Goal: Obtain resource: Download file/media

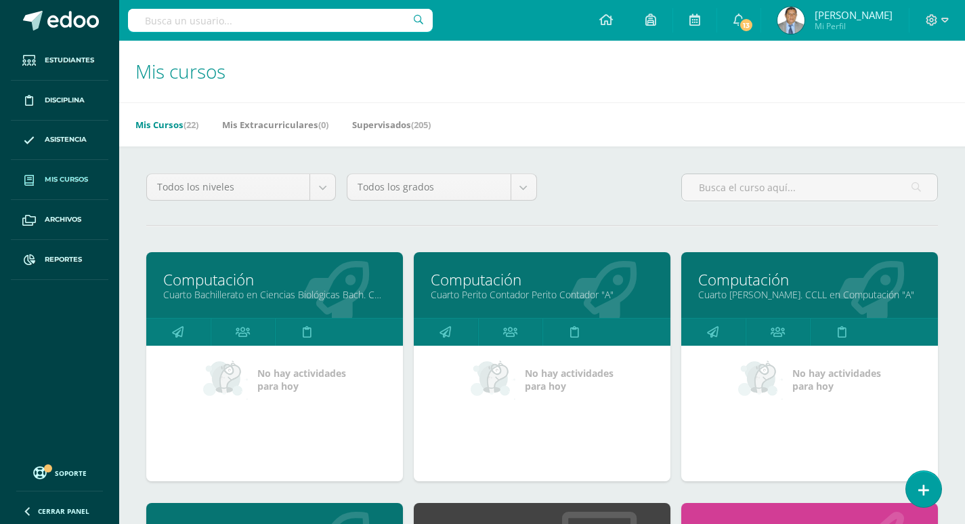
click at [797, 296] on link "Cuarto [PERSON_NAME]. CCLL en Computación "A"" at bounding box center [809, 294] width 223 height 13
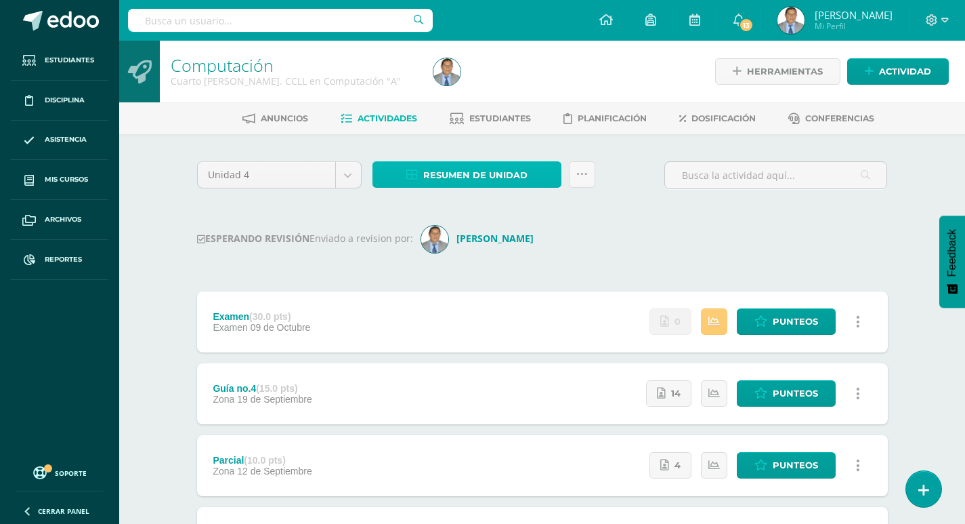
click at [471, 172] on span "Resumen de unidad" at bounding box center [475, 175] width 104 height 25
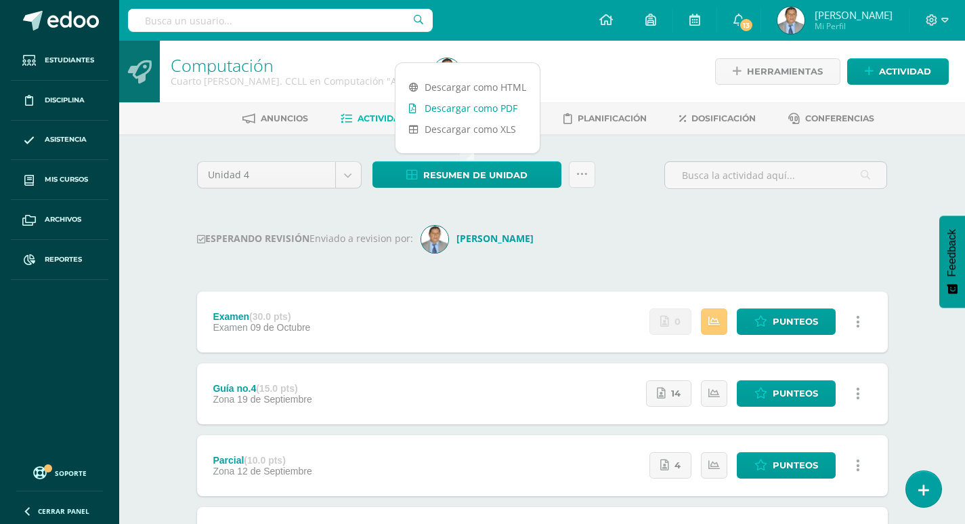
click at [481, 106] on link "Descargar como PDF" at bounding box center [468, 108] width 144 height 21
click at [163, 187] on div "Computación Cuarto Bach. CCLL en Computación "A" Herramientas Detalle de asiste…" at bounding box center [542, 421] width 846 height 761
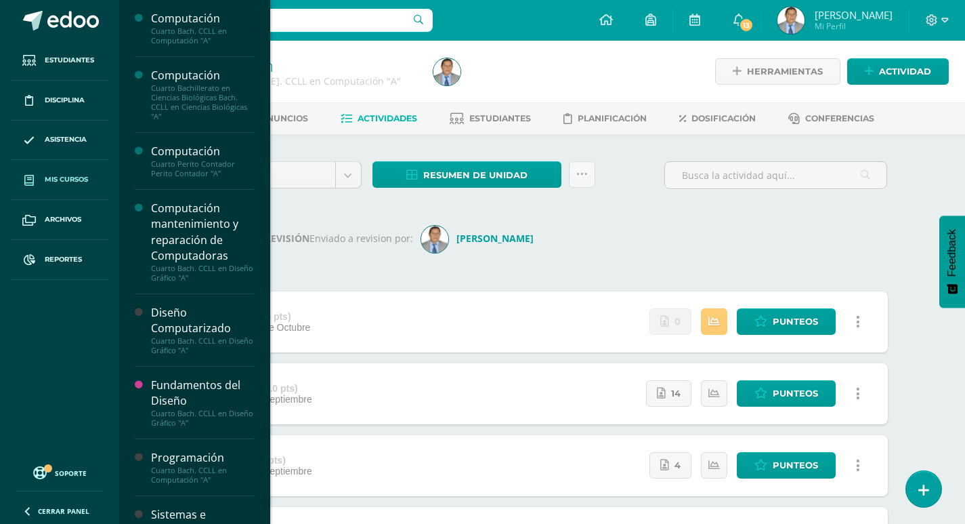
click at [70, 177] on span "Mis cursos" at bounding box center [66, 179] width 43 height 11
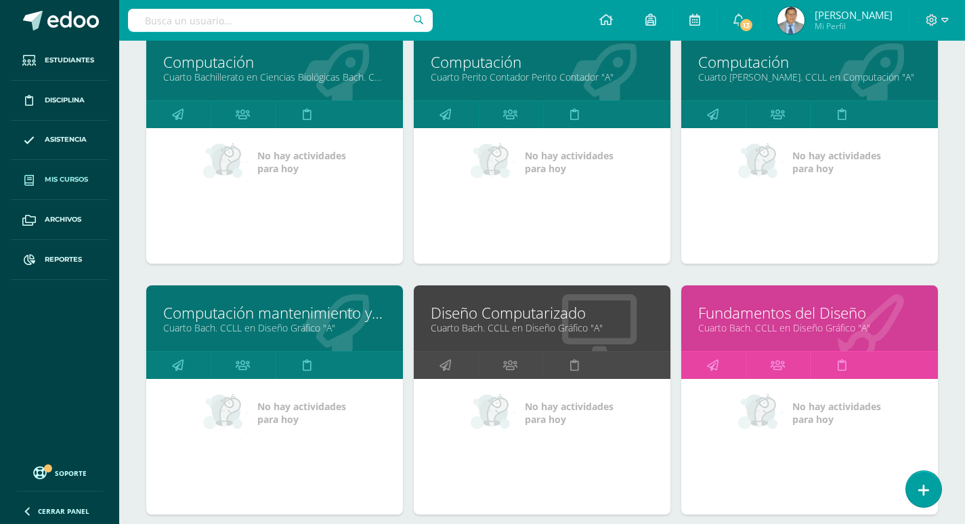
scroll to position [203, 0]
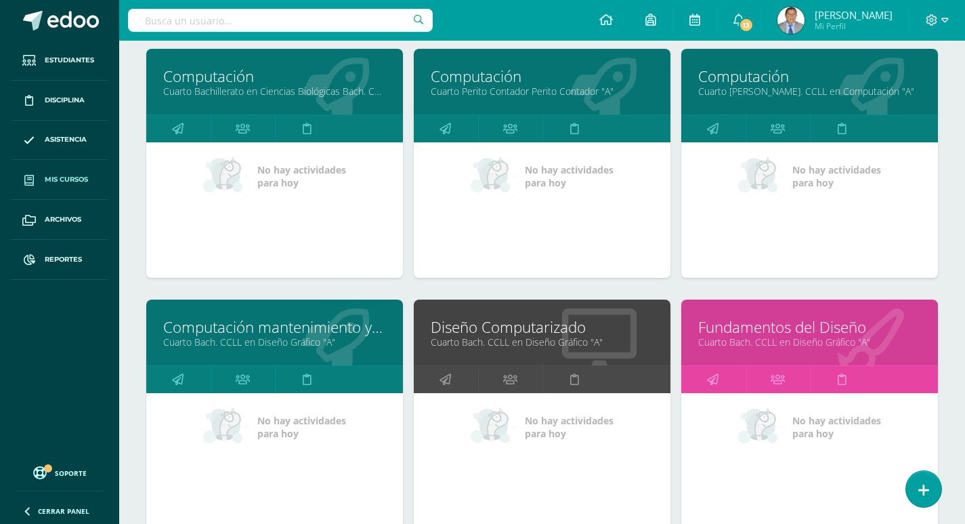
click at [314, 341] on link "Cuarto Bach. CCLL en Diseño Gráfico "A"" at bounding box center [274, 341] width 223 height 13
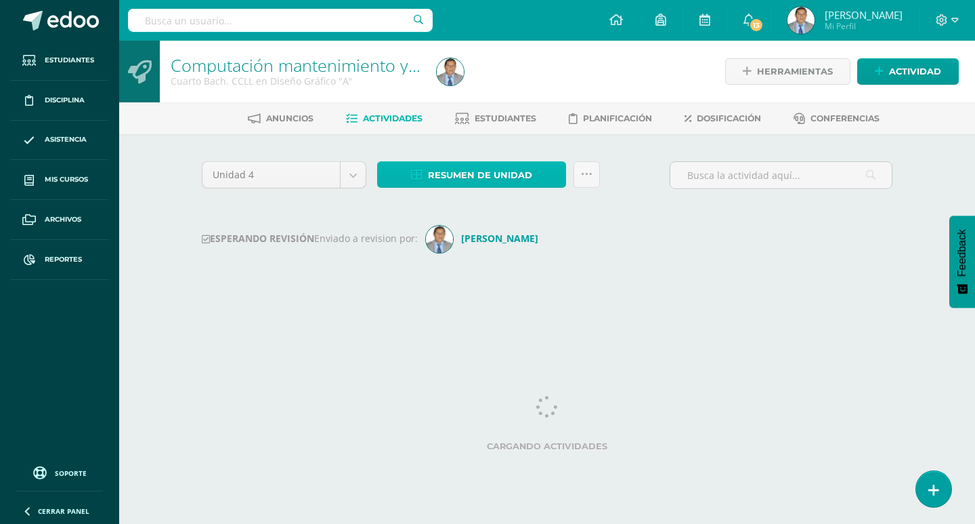
click at [515, 179] on span "Resumen de unidad" at bounding box center [480, 175] width 104 height 25
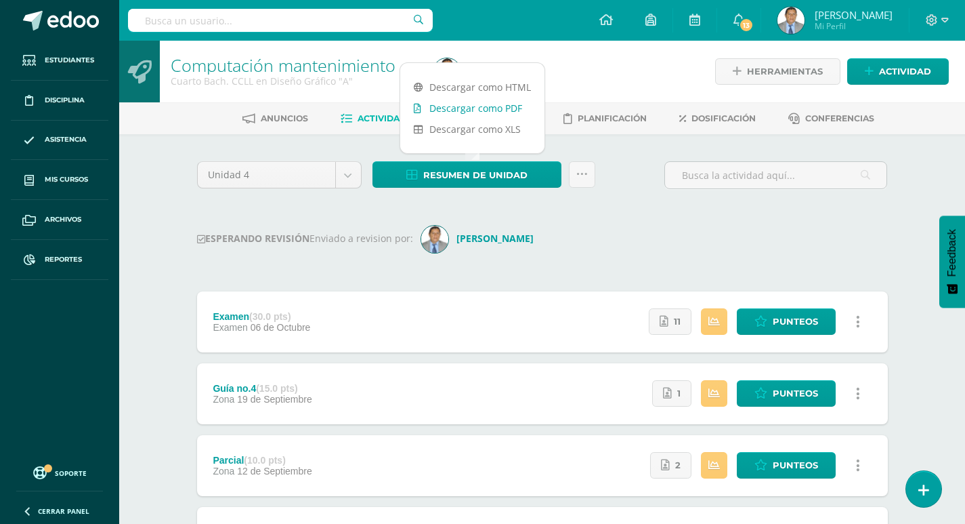
click at [465, 108] on link "Descargar como PDF" at bounding box center [472, 108] width 144 height 21
drag, startPoint x: 163, startPoint y: 164, endPoint x: 93, endPoint y: 171, distance: 69.5
click at [161, 164] on div "Computación mantenimiento y reparación de Computadoras Cuarto Bach. CCLL en Dis…" at bounding box center [542, 421] width 846 height 761
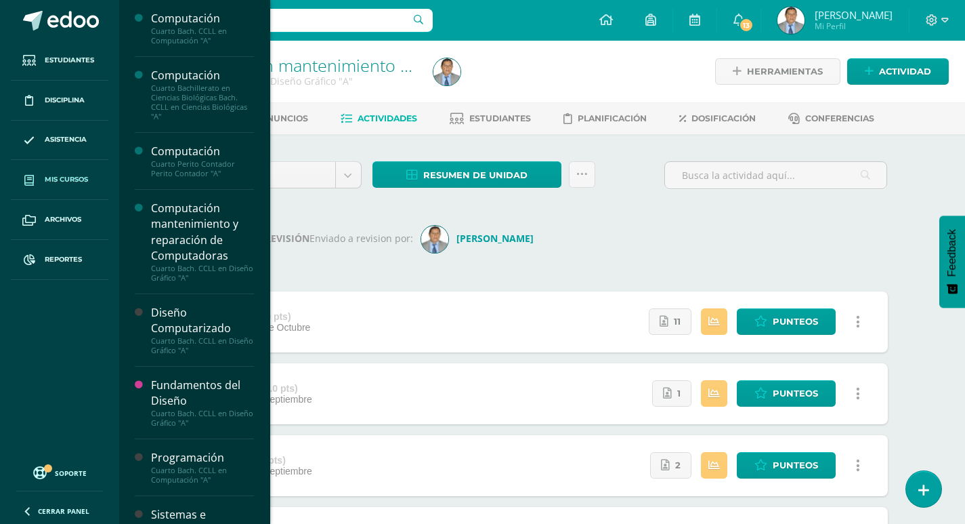
click at [66, 178] on span "Mis cursos" at bounding box center [66, 179] width 43 height 11
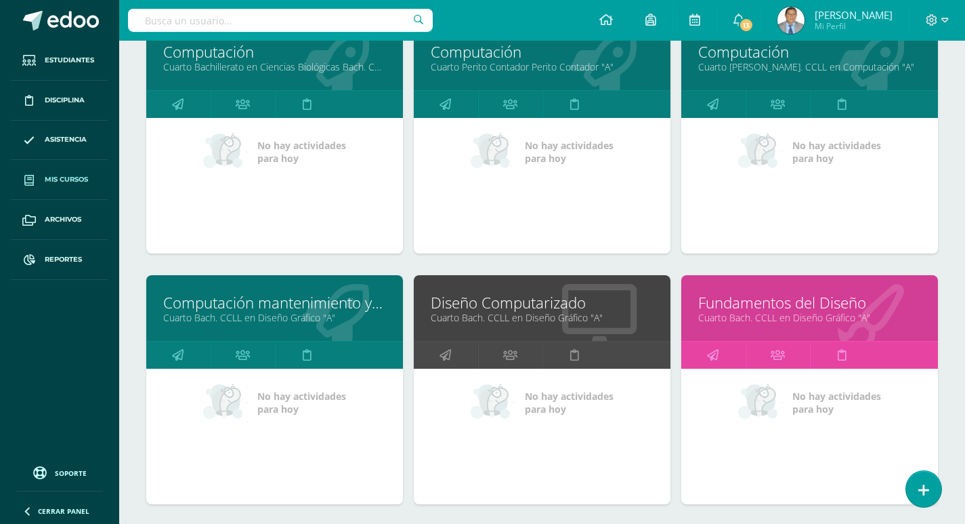
scroll to position [271, 0]
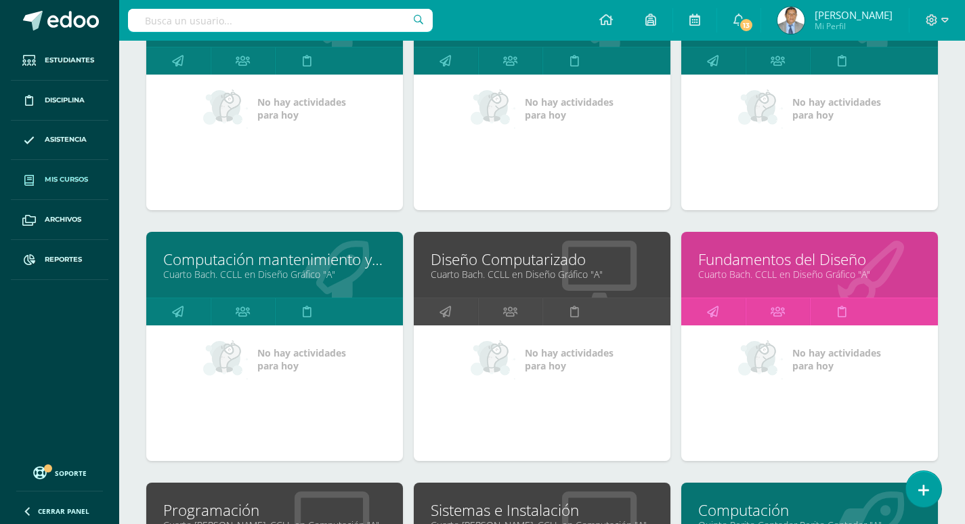
click at [545, 268] on link "Cuarto Bach. CCLL en Diseño Gráfico "A"" at bounding box center [542, 274] width 223 height 13
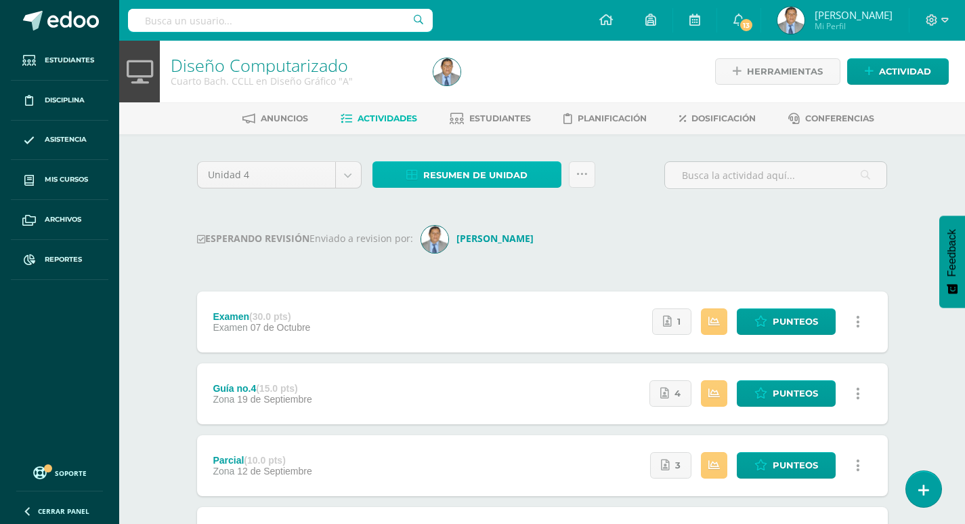
click at [524, 175] on span "Resumen de unidad" at bounding box center [475, 175] width 104 height 25
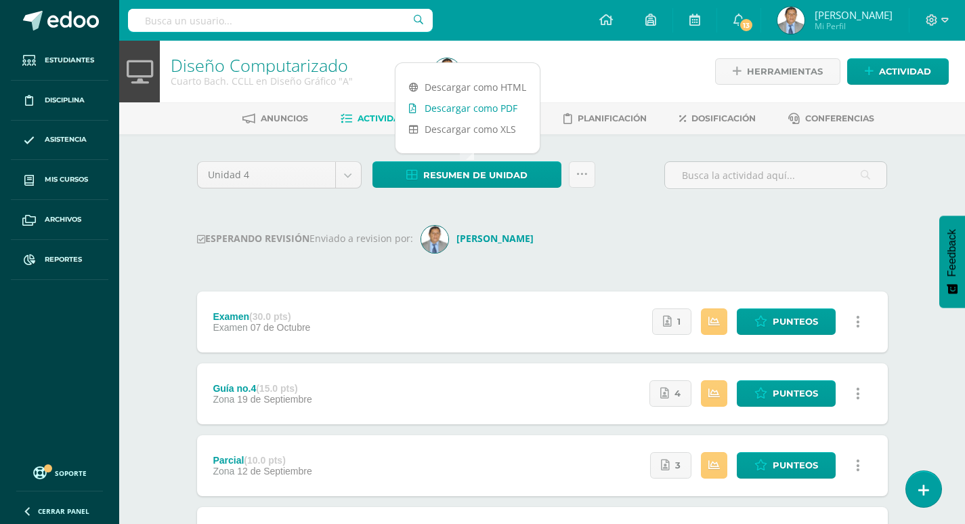
click at [500, 106] on link "Descargar como PDF" at bounding box center [468, 108] width 144 height 21
click at [144, 150] on div "Diseño Computarizado Cuarto Bach. CCLL en Diseño Gráfico "A" Herramientas Detal…" at bounding box center [542, 421] width 846 height 761
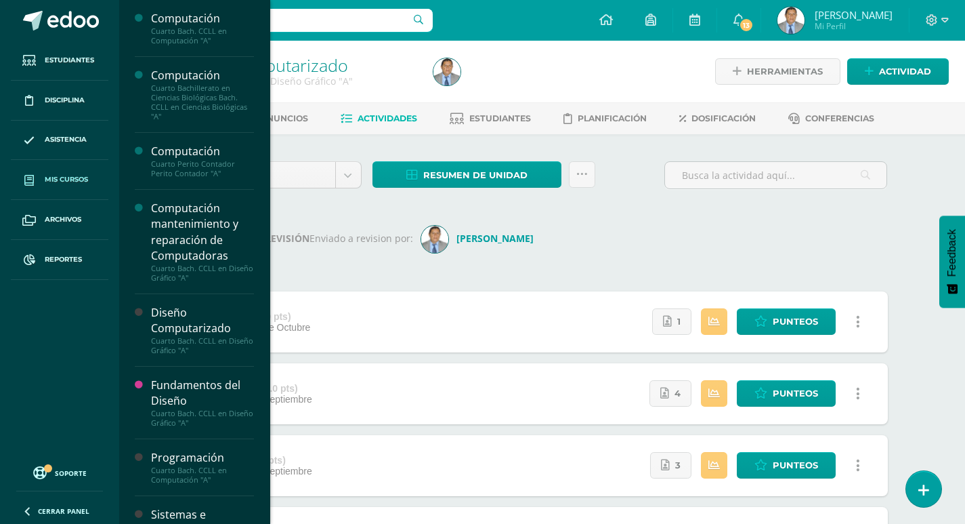
click at [66, 176] on span "Mis cursos" at bounding box center [66, 179] width 43 height 11
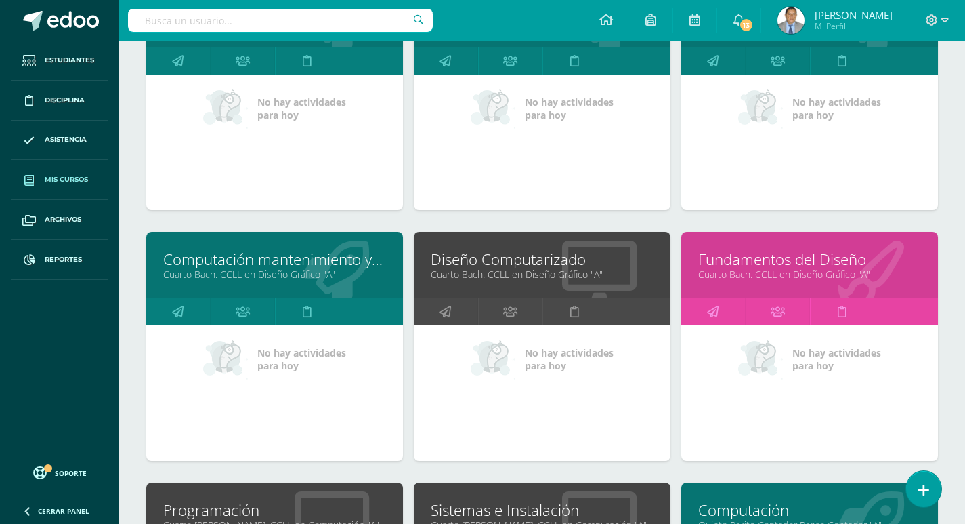
scroll to position [406, 0]
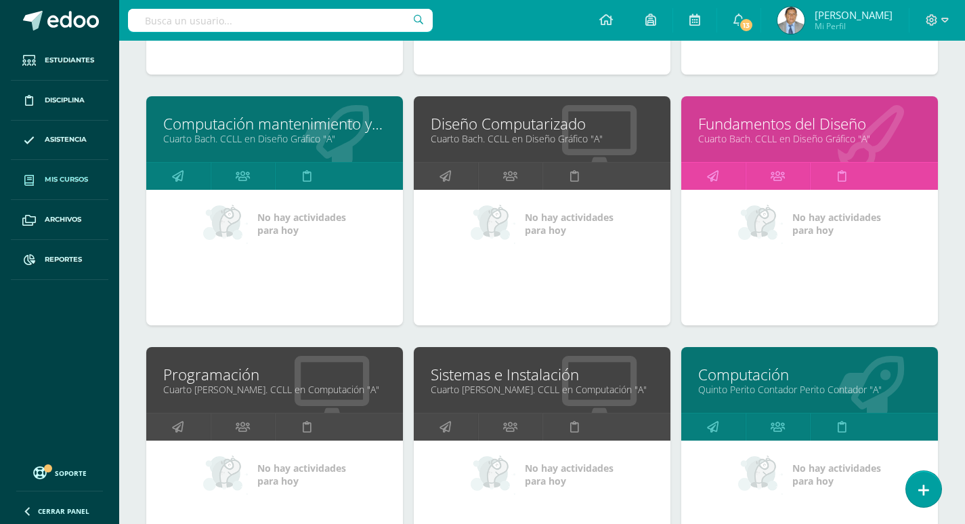
click at [757, 138] on link "Cuarto Bach. CCLL en Diseño Gráfico "A"" at bounding box center [809, 138] width 223 height 13
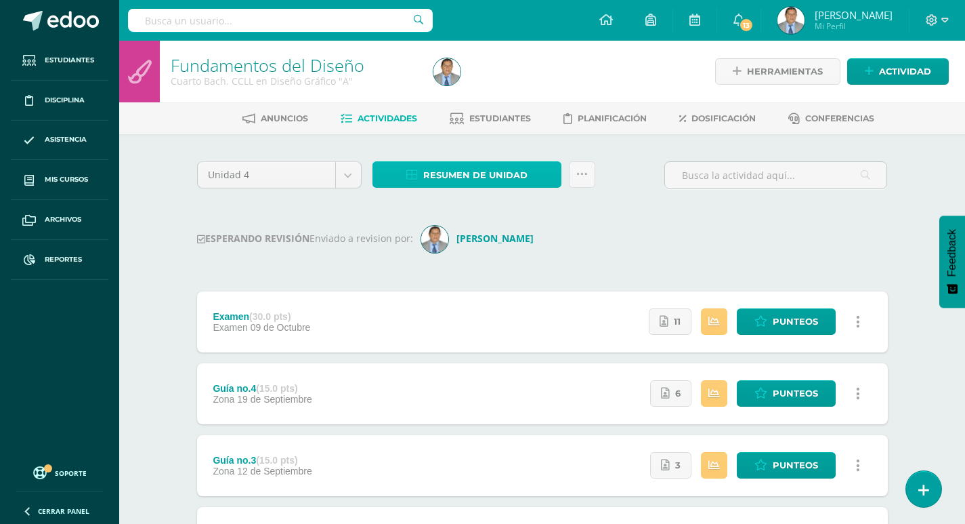
click at [517, 179] on span "Resumen de unidad" at bounding box center [475, 175] width 104 height 25
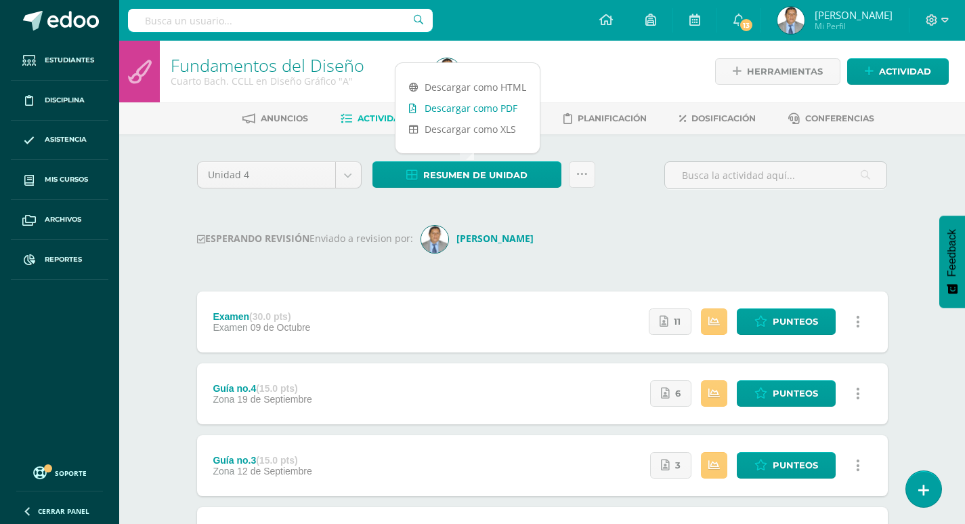
click at [505, 108] on link "Descargar como PDF" at bounding box center [468, 108] width 144 height 21
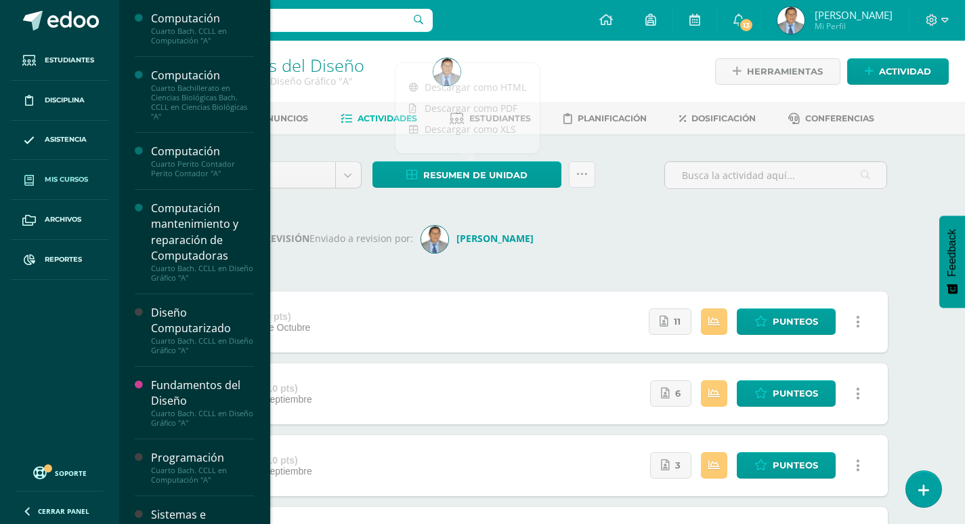
click at [70, 175] on span "Mis cursos" at bounding box center [66, 179] width 43 height 11
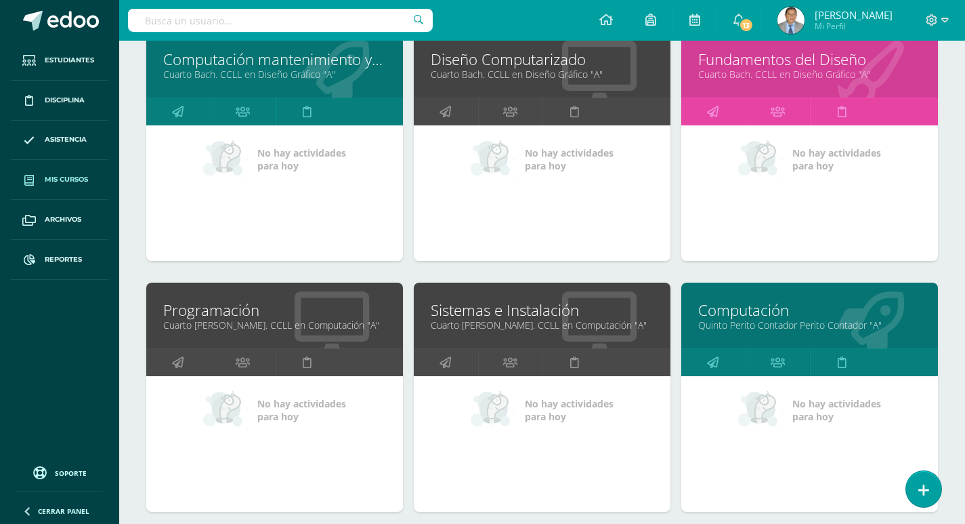
scroll to position [474, 0]
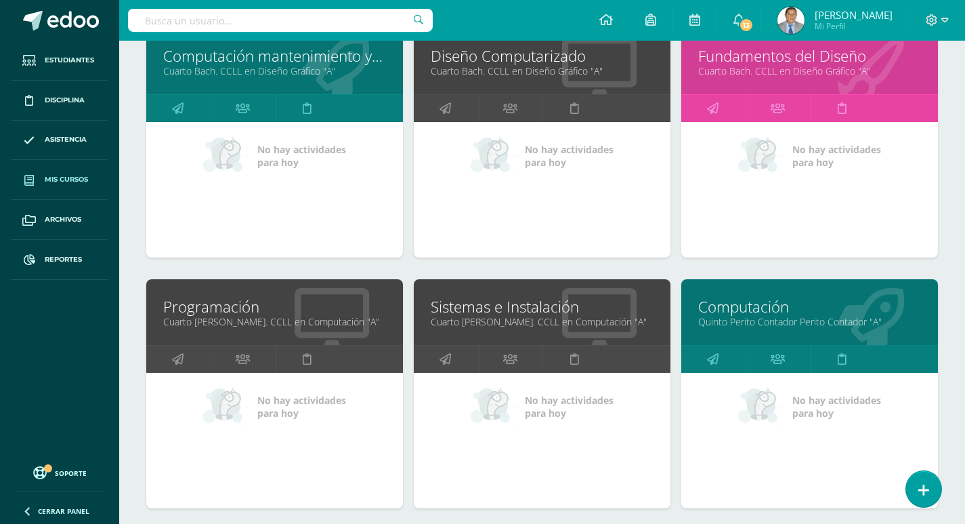
click at [264, 325] on link "Cuarto [PERSON_NAME]. CCLL en Computación "A"" at bounding box center [274, 321] width 223 height 13
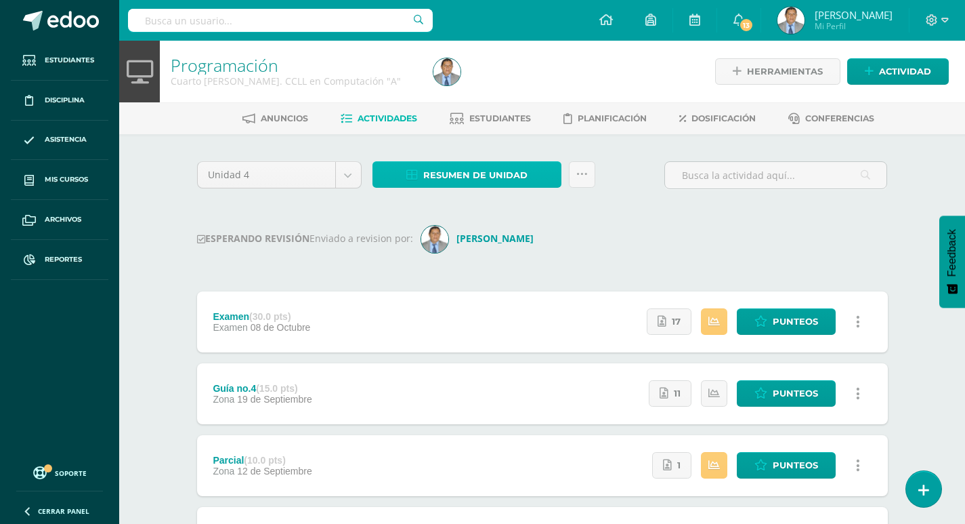
click at [490, 171] on span "Resumen de unidad" at bounding box center [475, 175] width 104 height 25
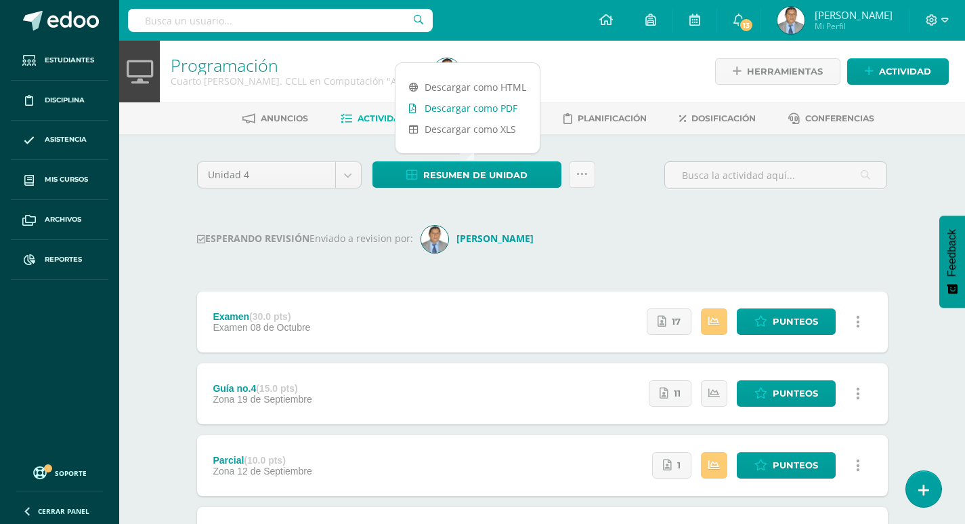
click at [505, 105] on link "Descargar como PDF" at bounding box center [468, 108] width 144 height 21
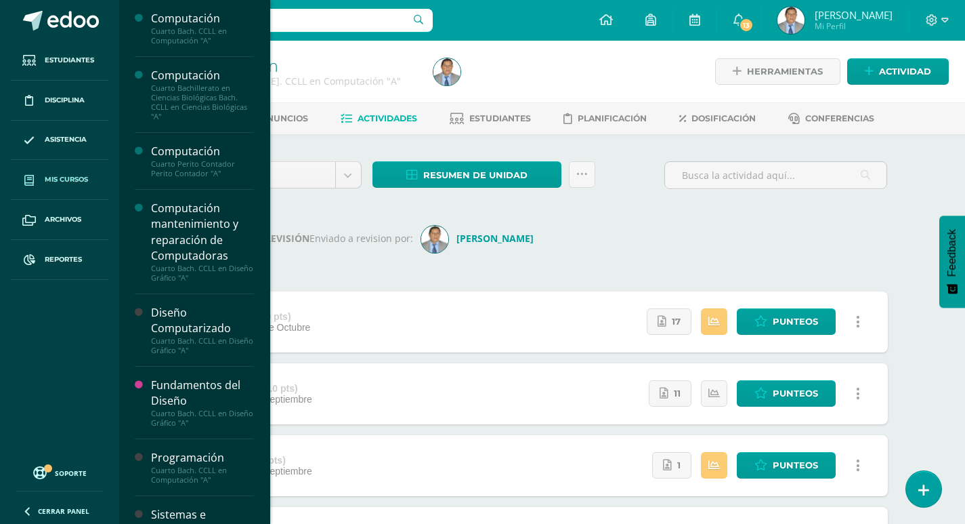
click at [56, 175] on span "Mis cursos" at bounding box center [66, 179] width 43 height 11
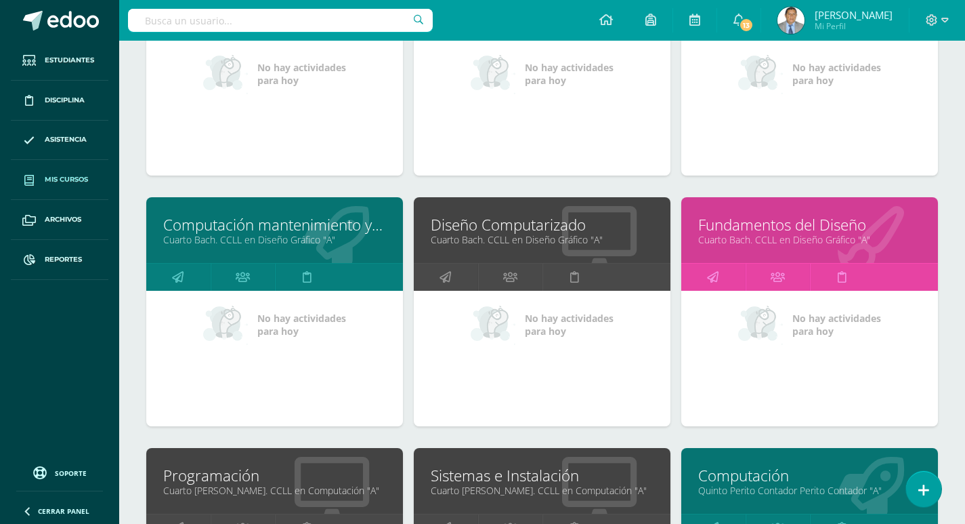
scroll to position [474, 0]
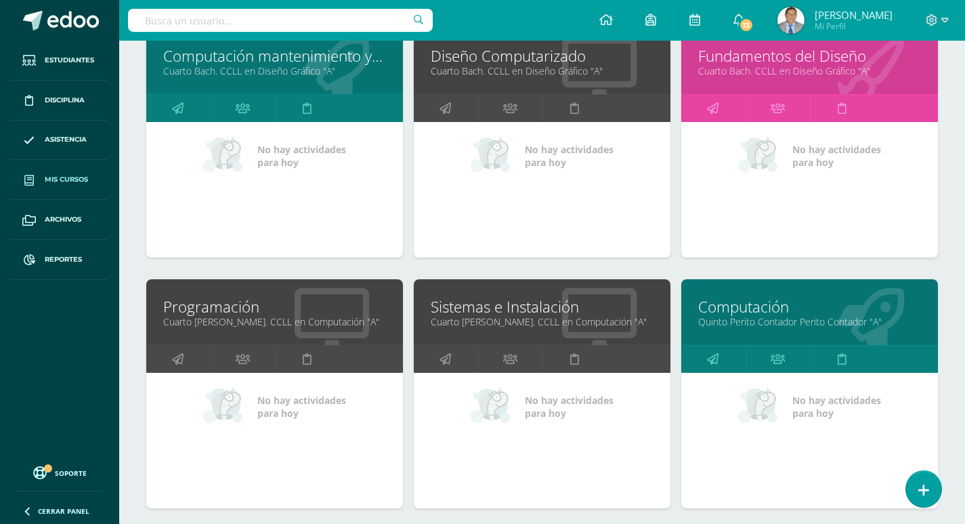
click at [536, 320] on link "Cuarto [PERSON_NAME]. CCLL en Computación "A"" at bounding box center [542, 321] width 223 height 13
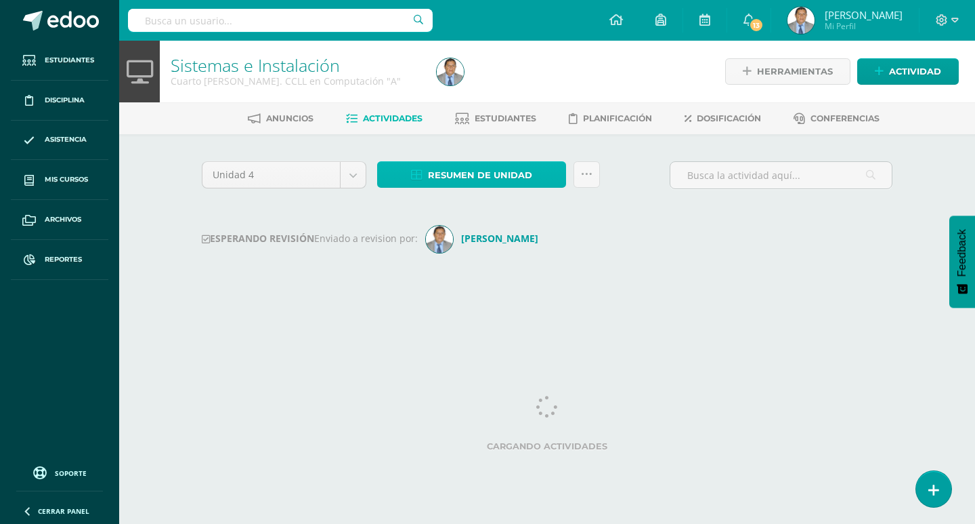
click at [489, 177] on span "Resumen de unidad" at bounding box center [480, 175] width 104 height 25
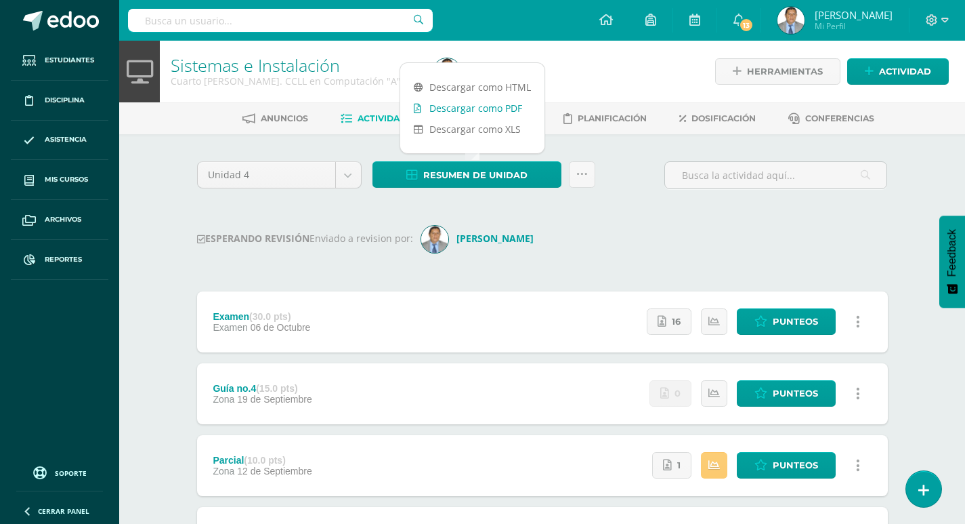
click at [473, 108] on link "Descargar como PDF" at bounding box center [472, 108] width 144 height 21
click at [157, 151] on div "Sistemas e Instalación Cuarto Bach. CCLL en Computación "A" Herramientas Detall…" at bounding box center [542, 421] width 846 height 761
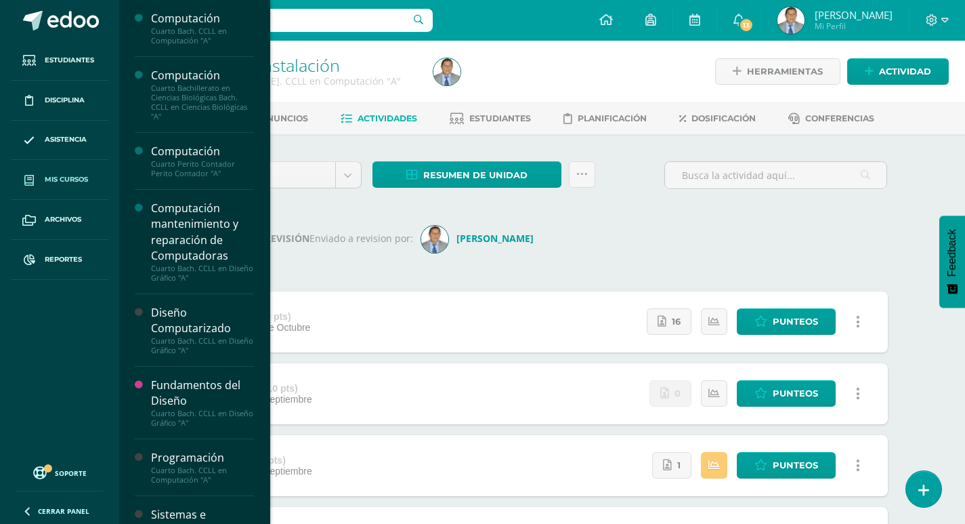
click at [71, 179] on span "Mis cursos" at bounding box center [66, 179] width 43 height 11
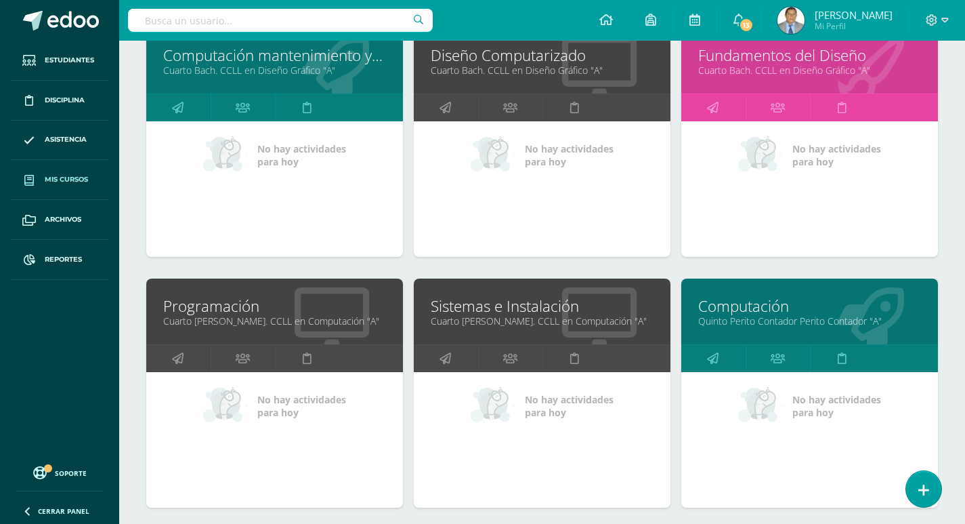
scroll to position [542, 0]
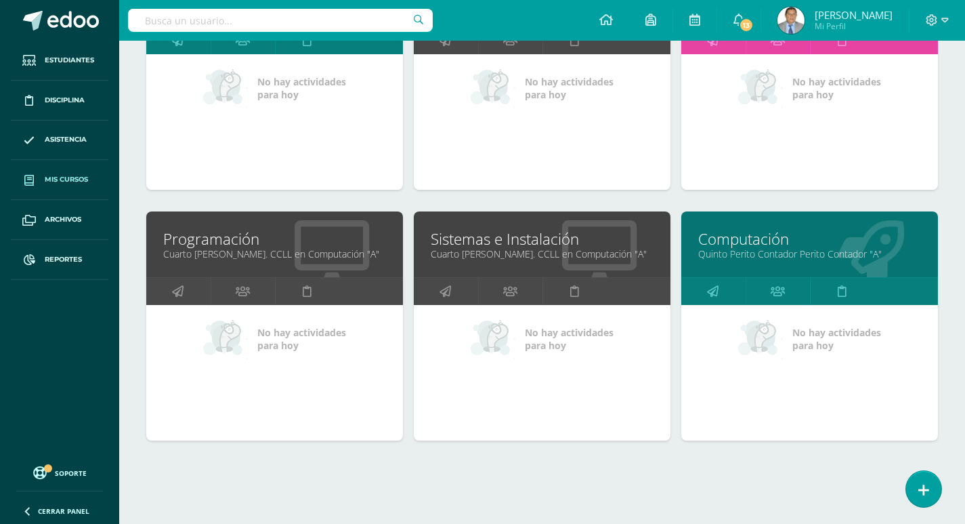
click at [786, 253] on link "Quinto Perito Contador Perito Contador "A"" at bounding box center [809, 253] width 223 height 13
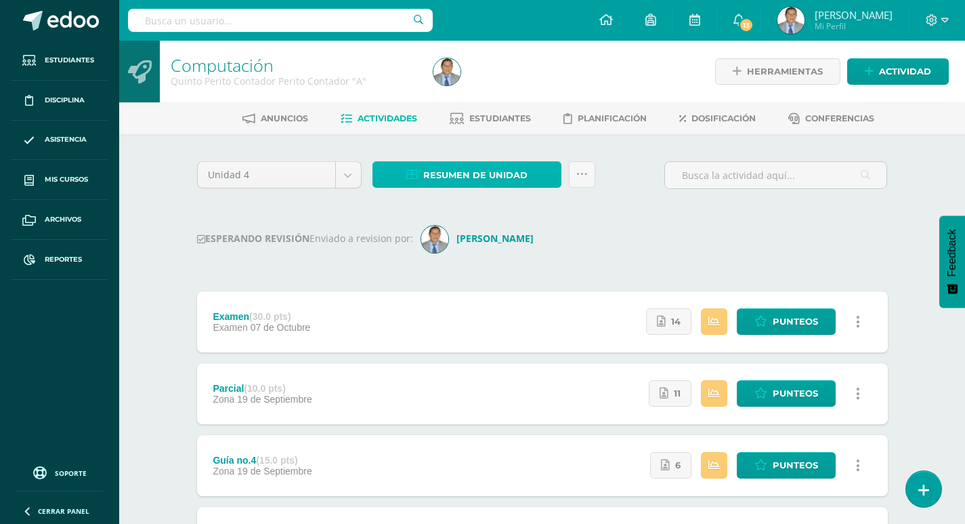
click at [513, 175] on span "Resumen de unidad" at bounding box center [475, 175] width 104 height 25
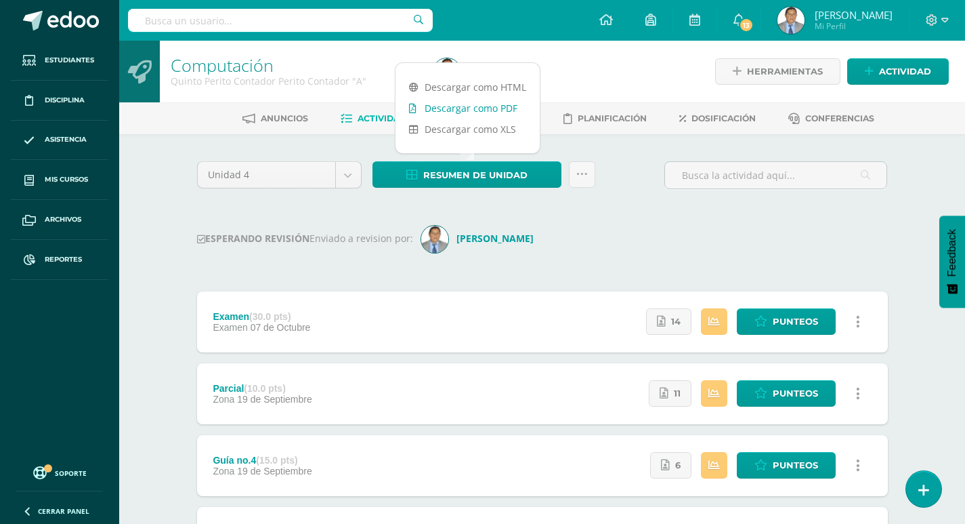
click at [494, 108] on link "Descargar como PDF" at bounding box center [468, 108] width 144 height 21
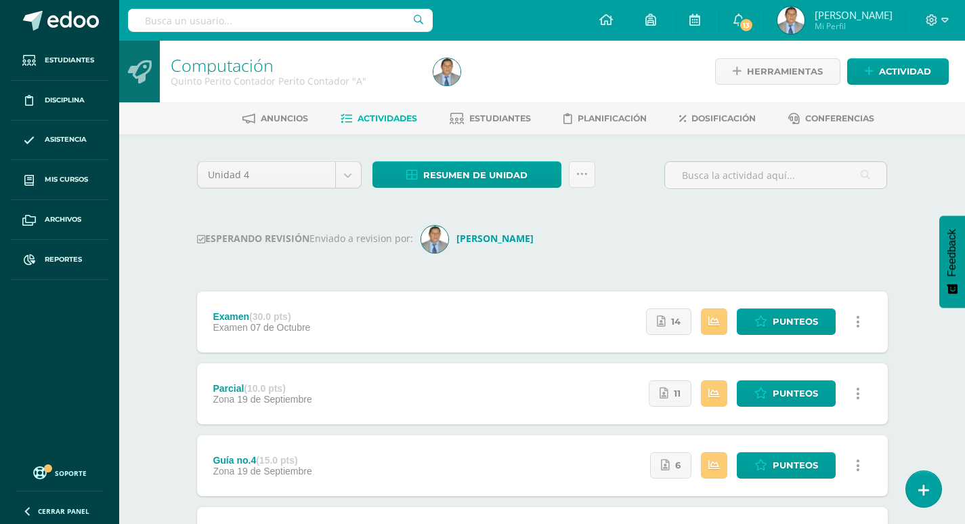
click at [205, 142] on div "Unidad 4 Unidad 1 Unidad 2 Unidad 3 Unidad 4 Resumen de unidad Historial de act…" at bounding box center [542, 467] width 745 height 667
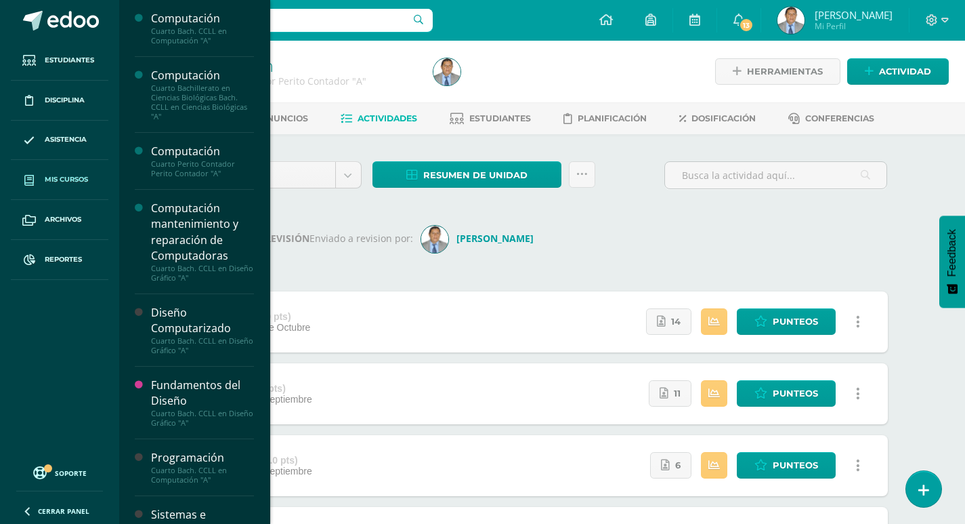
click at [71, 175] on span "Mis cursos" at bounding box center [66, 179] width 43 height 11
